Goal: Navigation & Orientation: Understand site structure

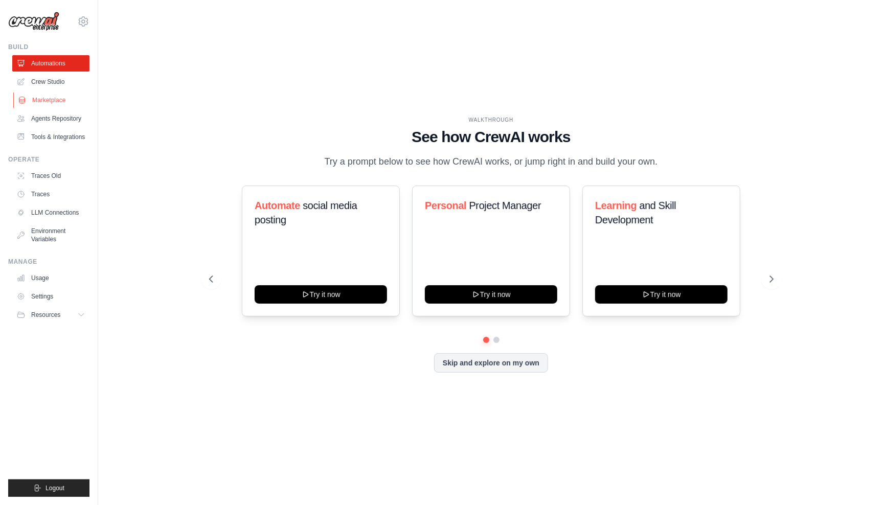
click at [56, 95] on link "Marketplace" at bounding box center [51, 100] width 77 height 16
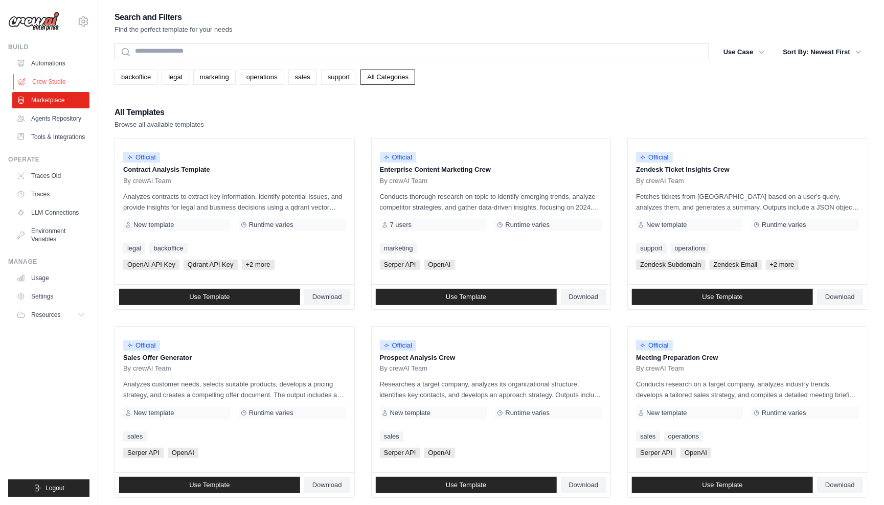
click at [55, 81] on link "Crew Studio" at bounding box center [51, 82] width 77 height 16
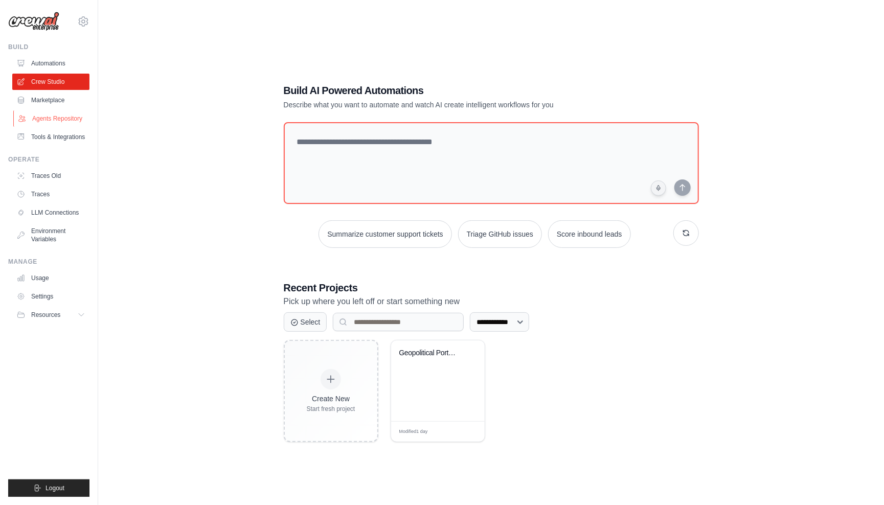
click at [59, 116] on link "Agents Repository" at bounding box center [51, 118] width 77 height 16
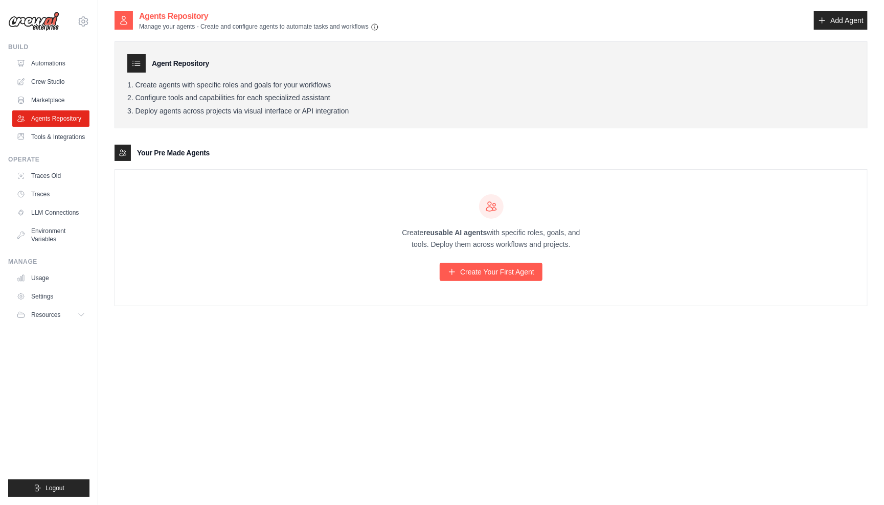
click at [168, 63] on h3 "Agent Repository" at bounding box center [180, 63] width 57 height 10
click at [47, 190] on link "Traces" at bounding box center [51, 194] width 77 height 16
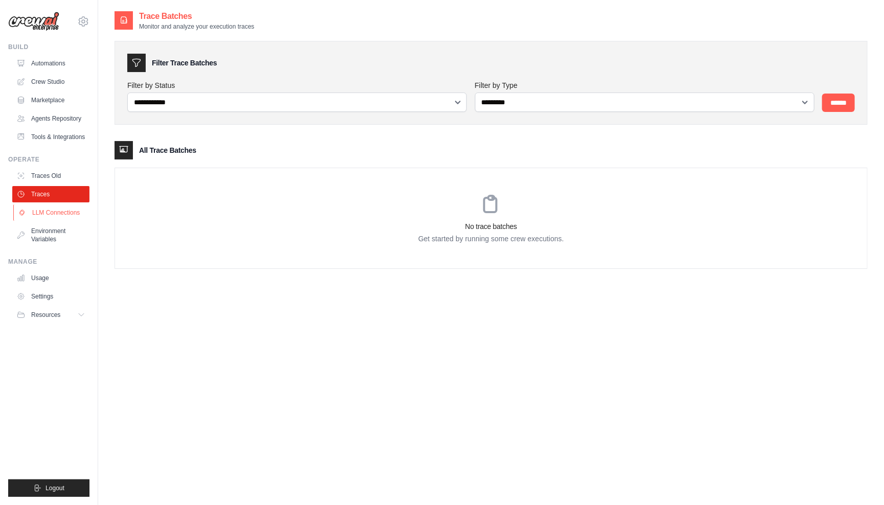
click at [55, 220] on link "LLM Connections" at bounding box center [51, 213] width 77 height 16
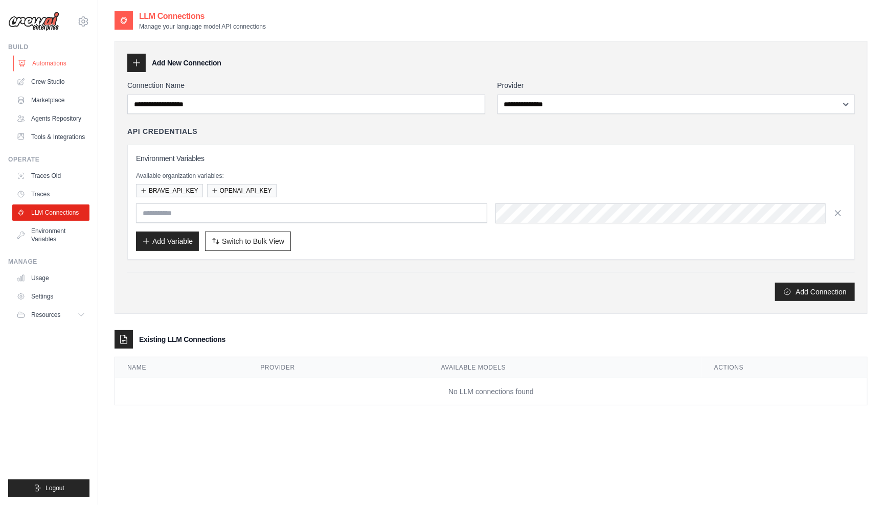
click at [70, 65] on link "Automations" at bounding box center [51, 63] width 77 height 16
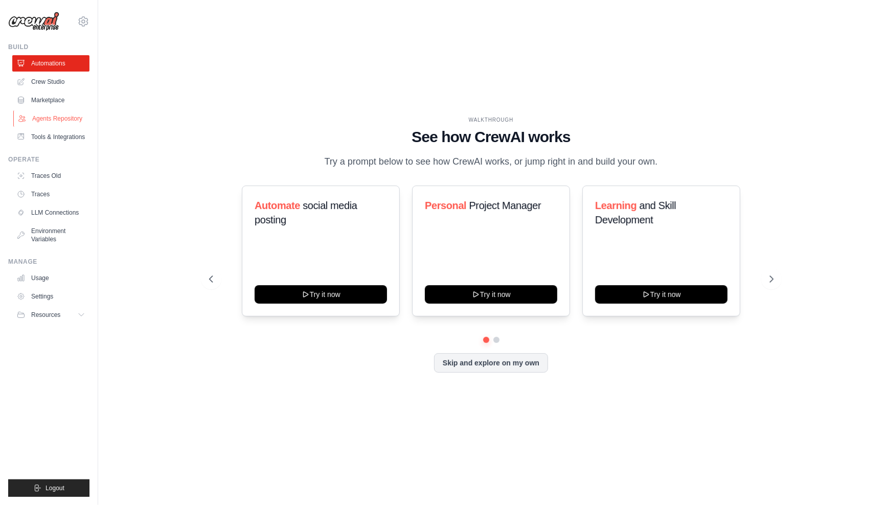
click at [72, 116] on link "Agents Repository" at bounding box center [51, 118] width 77 height 16
